Goal: Transaction & Acquisition: Purchase product/service

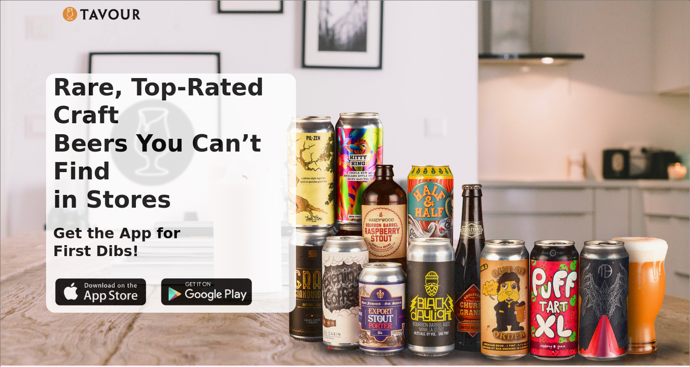
click at [118, 11] on img at bounding box center [102, 14] width 79 height 15
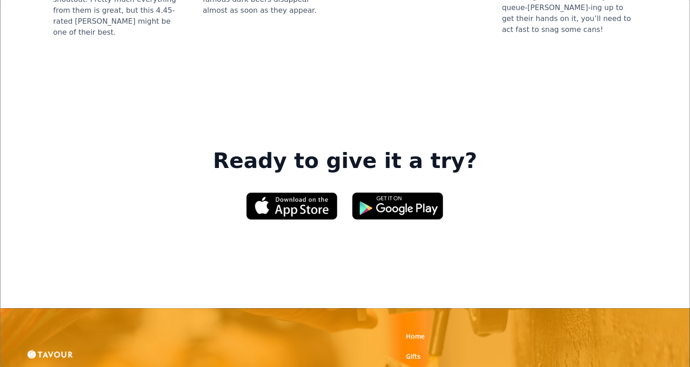
scroll to position [1326, 0]
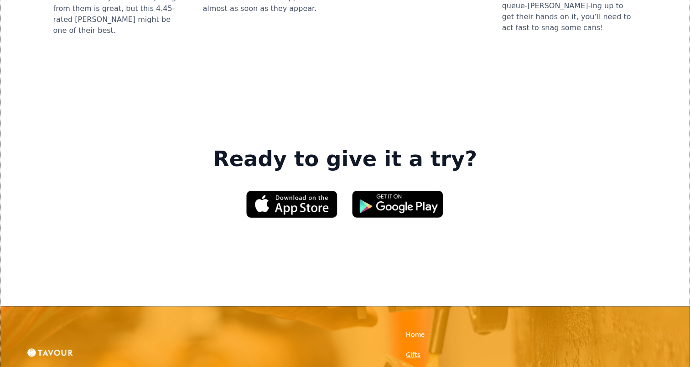
click at [413, 350] on link "Gifts" at bounding box center [413, 354] width 15 height 9
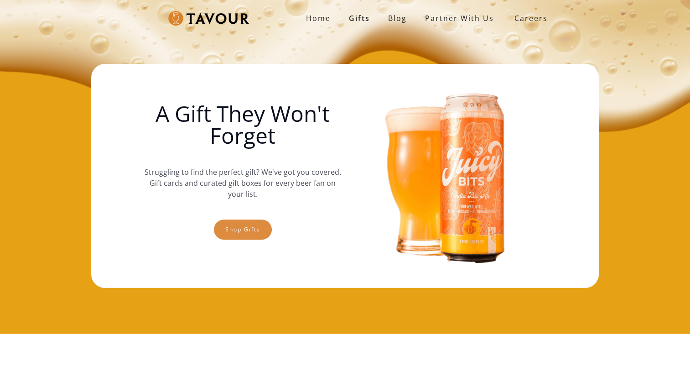
click at [246, 224] on link "Shop gifts" at bounding box center [243, 229] width 58 height 20
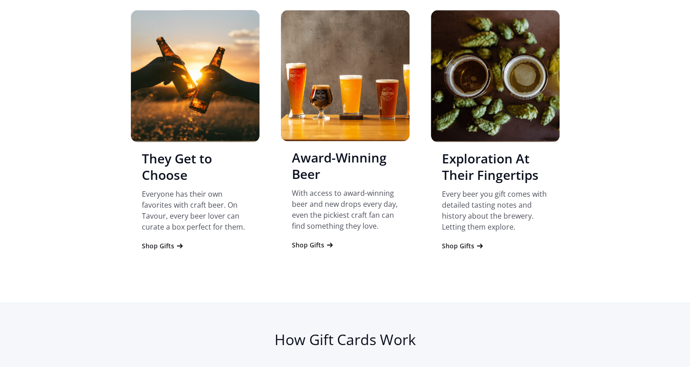
scroll to position [925, 0]
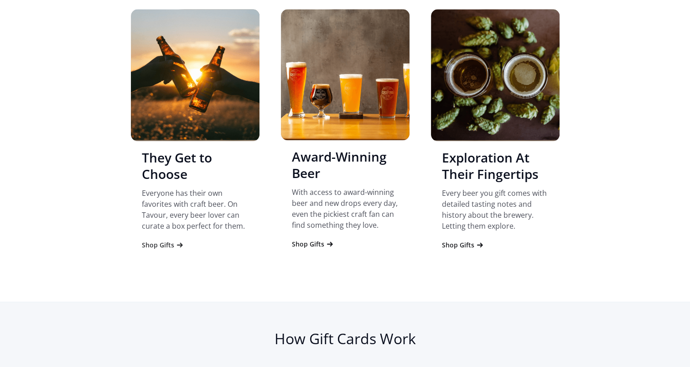
click at [158, 241] on div "Shop Gifts" at bounding box center [158, 244] width 32 height 9
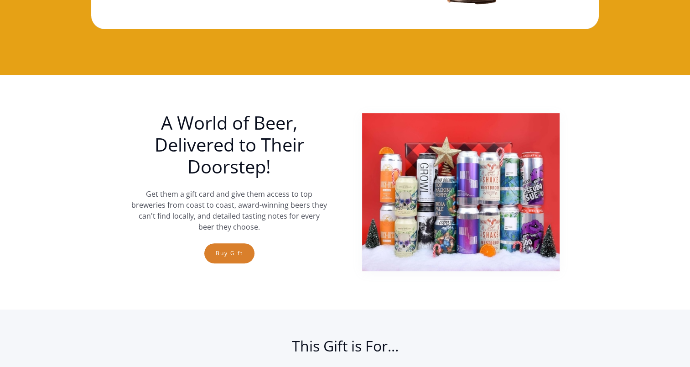
scroll to position [259, 0]
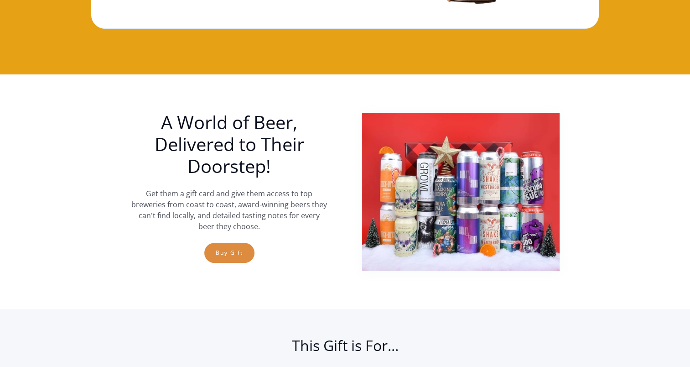
click at [234, 248] on link "Buy Gift" at bounding box center [229, 253] width 50 height 20
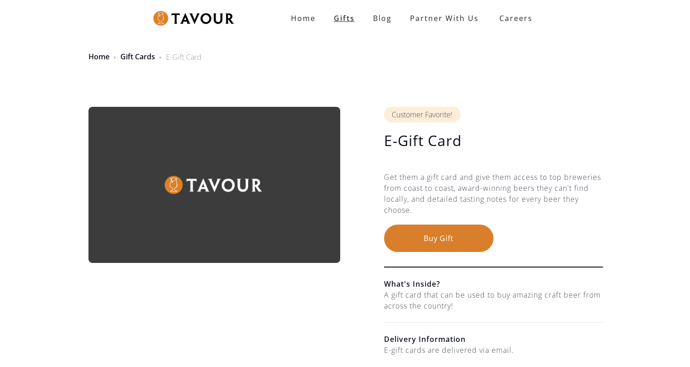
click at [342, 16] on link "Gifts" at bounding box center [344, 18] width 39 height 18
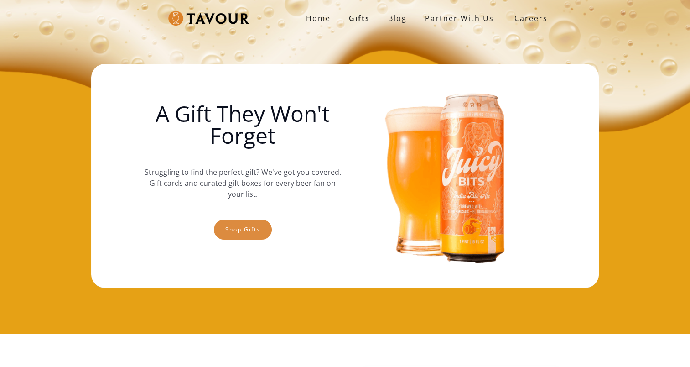
click at [250, 227] on link "Shop gifts" at bounding box center [243, 229] width 58 height 20
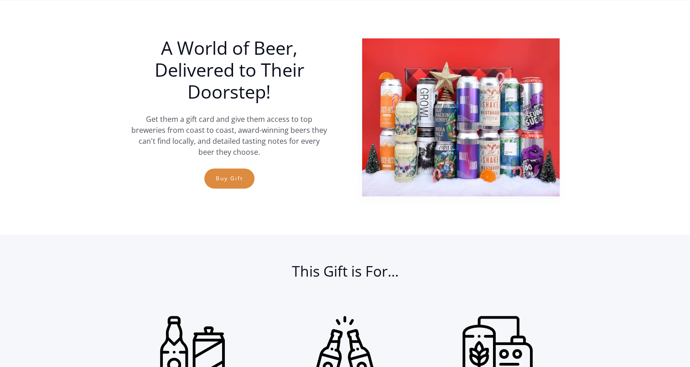
scroll to position [540, 0]
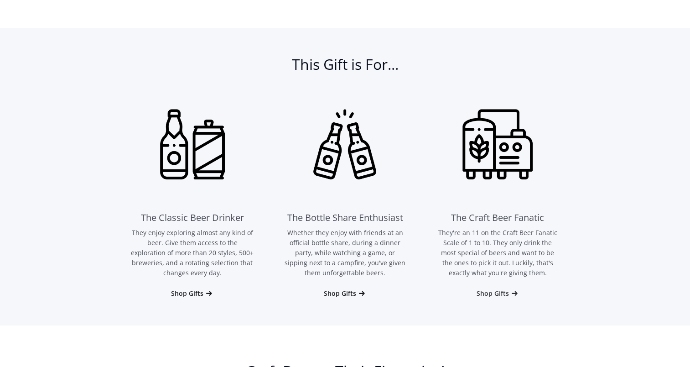
click at [500, 291] on div "Shop Gifts" at bounding box center [493, 293] width 32 height 9
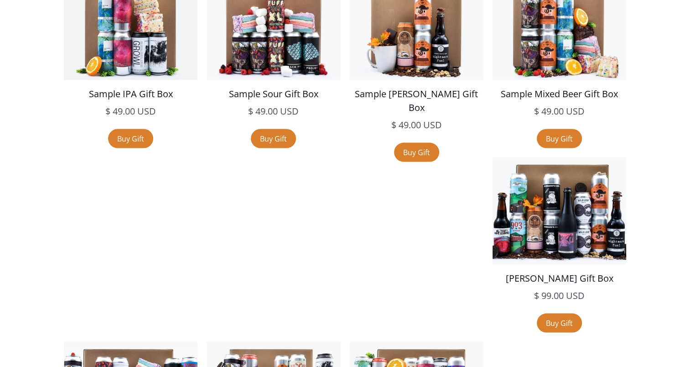
scroll to position [1686, 0]
